Goal: Navigation & Orientation: Find specific page/section

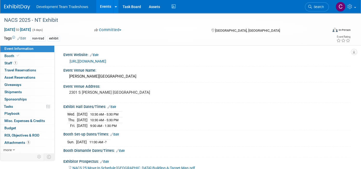
click at [105, 5] on link "Events" at bounding box center [105, 6] width 19 height 13
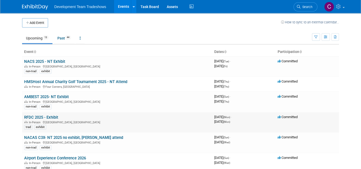
click at [40, 118] on td "RFDC 2025 - Exhibit In-Person [GEOGRAPHIC_DATA], [GEOGRAPHIC_DATA] trad exhibit" at bounding box center [117, 122] width 190 height 20
click at [47, 115] on link "RFDC 2025 - Exhibit" at bounding box center [41, 117] width 34 height 5
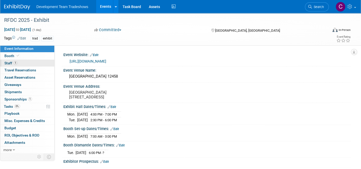
click at [7, 63] on span "Staff 1" at bounding box center [10, 63] width 13 height 4
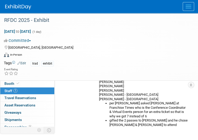
scroll to position [42, 0]
